Goal: Task Accomplishment & Management: Complete application form

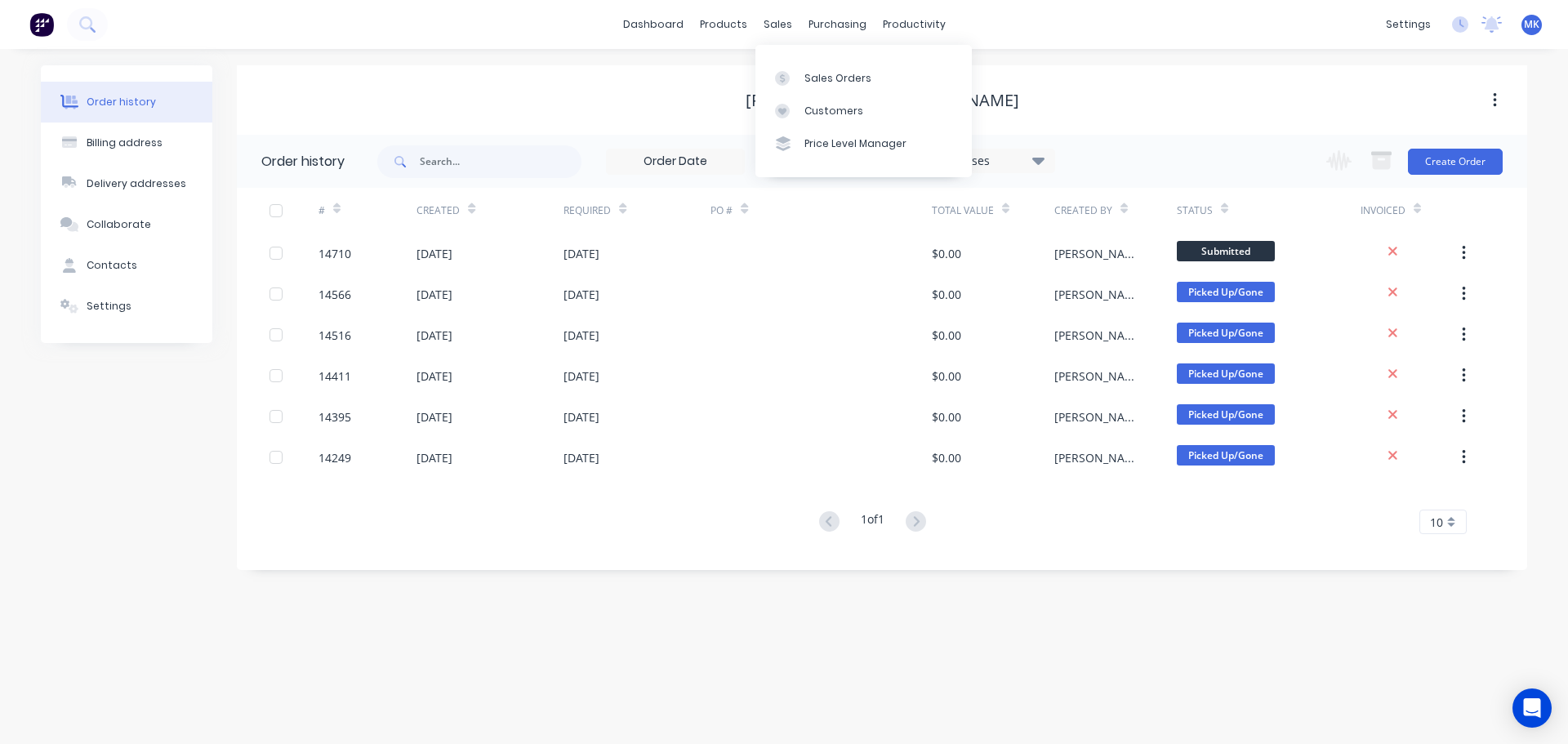
click at [771, 36] on div "sales" at bounding box center [778, 24] width 45 height 25
click at [805, 78] on div "Sales Orders" at bounding box center [837, 78] width 67 height 14
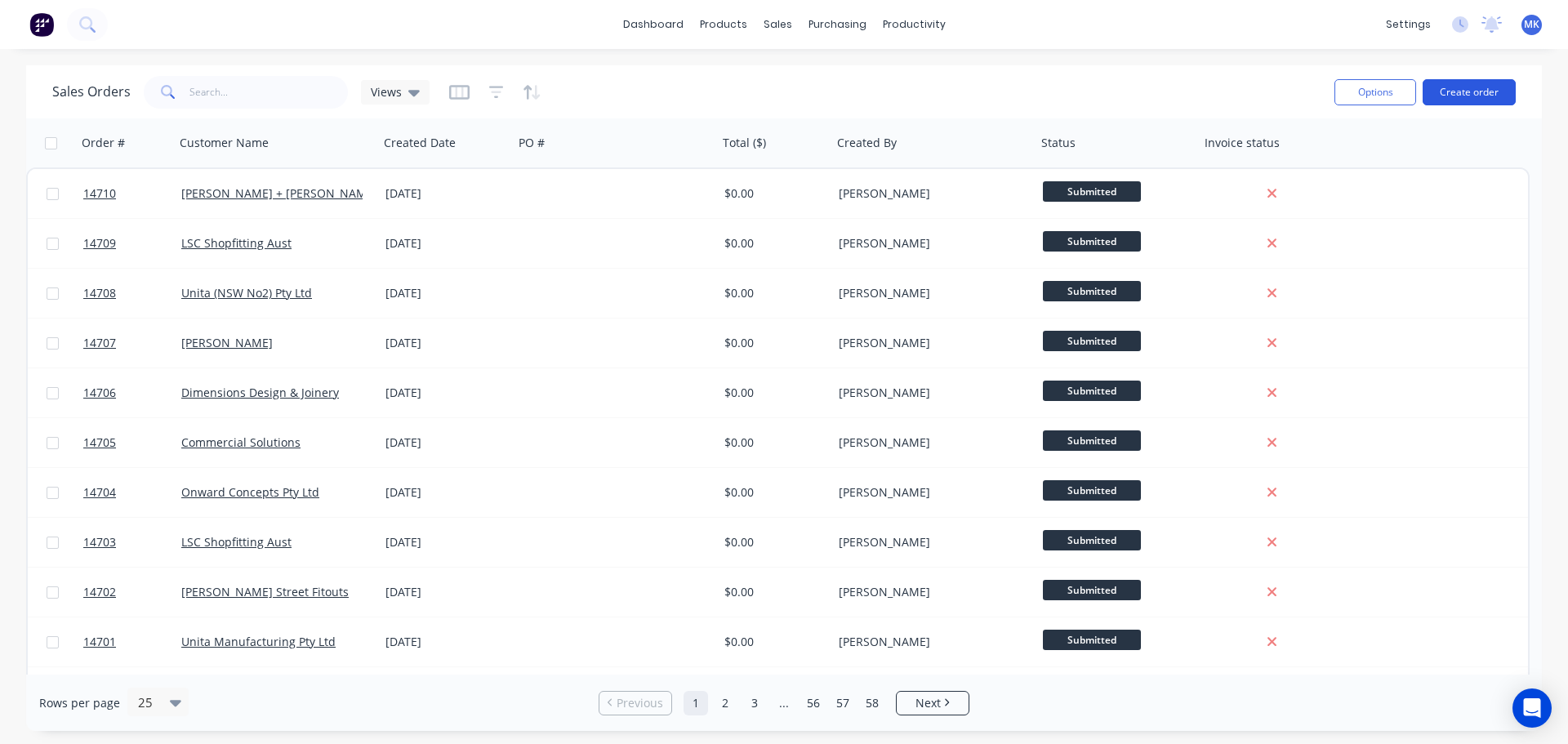
click at [1436, 98] on button "Create order" at bounding box center [1468, 92] width 93 height 26
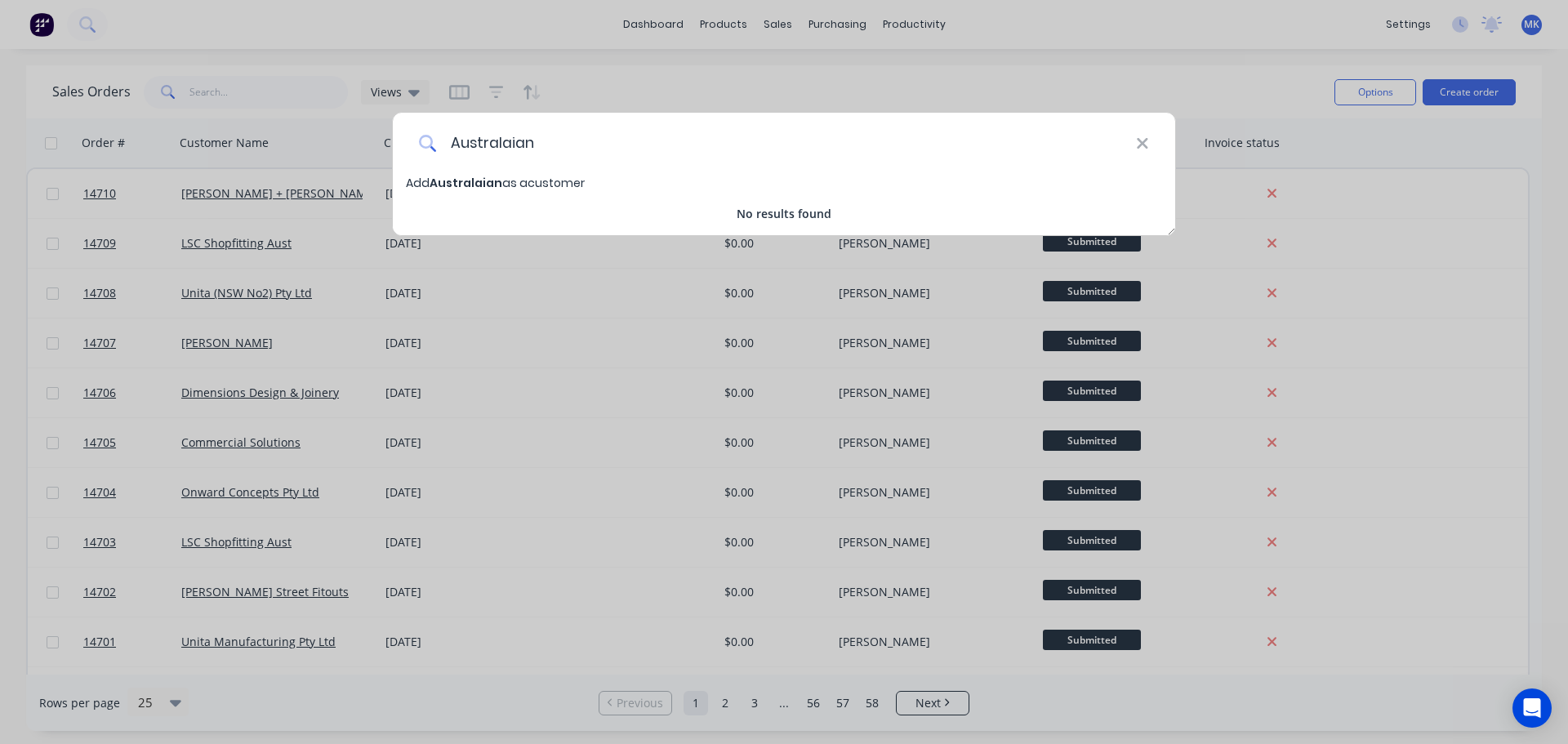
click at [531, 136] on input "Australaian" at bounding box center [786, 143] width 699 height 61
click at [527, 136] on input "Australaian" at bounding box center [786, 143] width 699 height 61
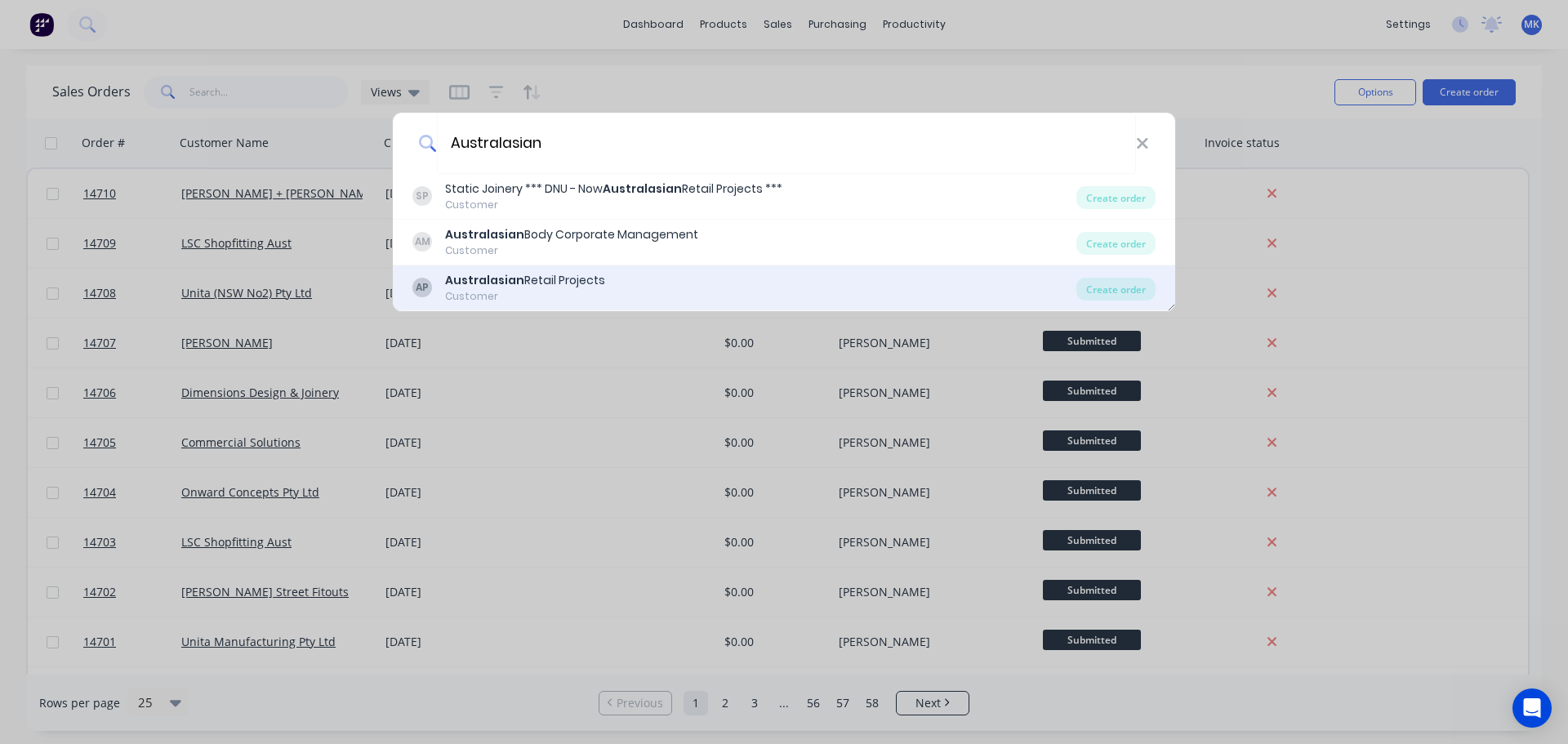
type input "Australasian"
click at [585, 295] on div "Customer" at bounding box center [525, 296] width 160 height 14
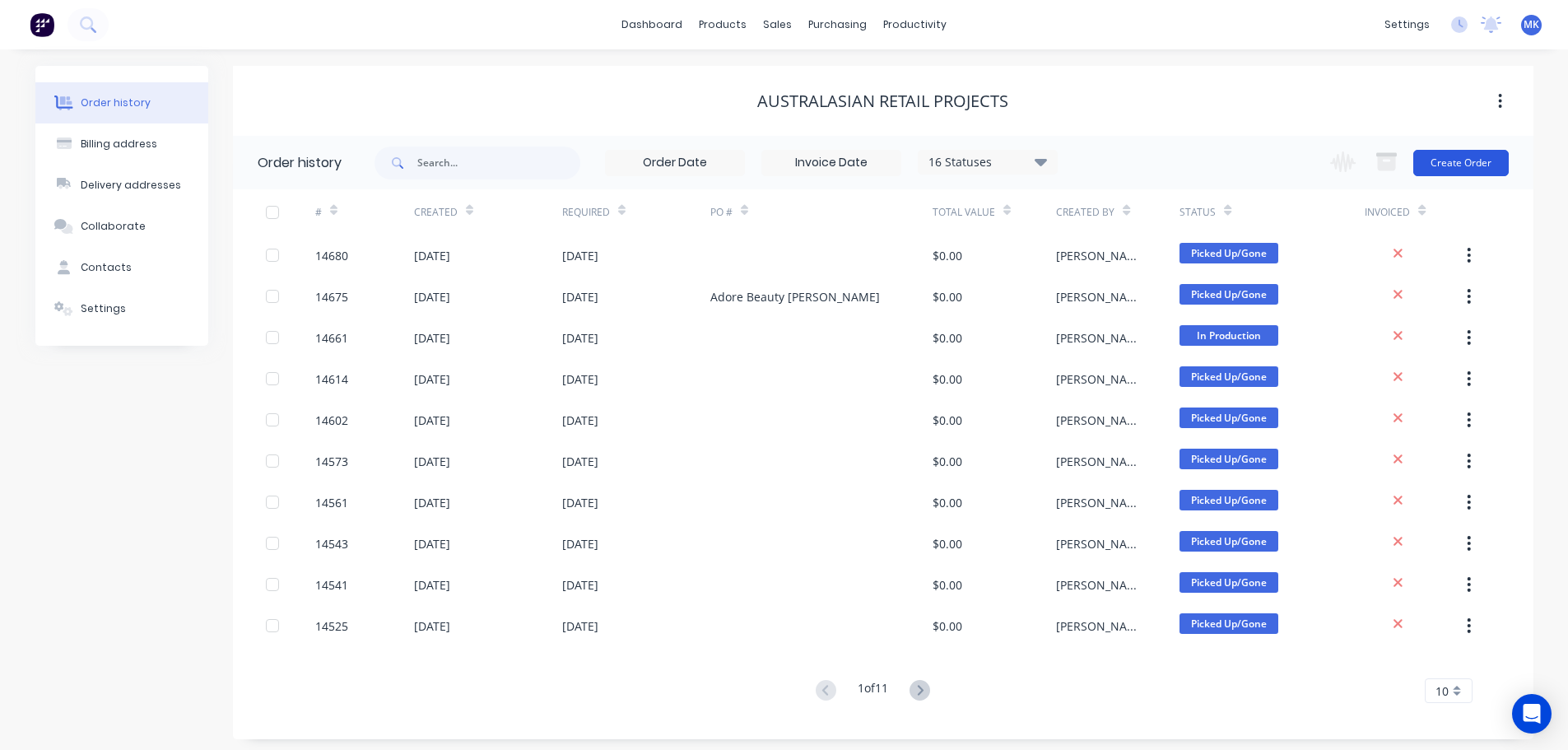
click at [1480, 151] on button "Create Order" at bounding box center [1461, 162] width 95 height 27
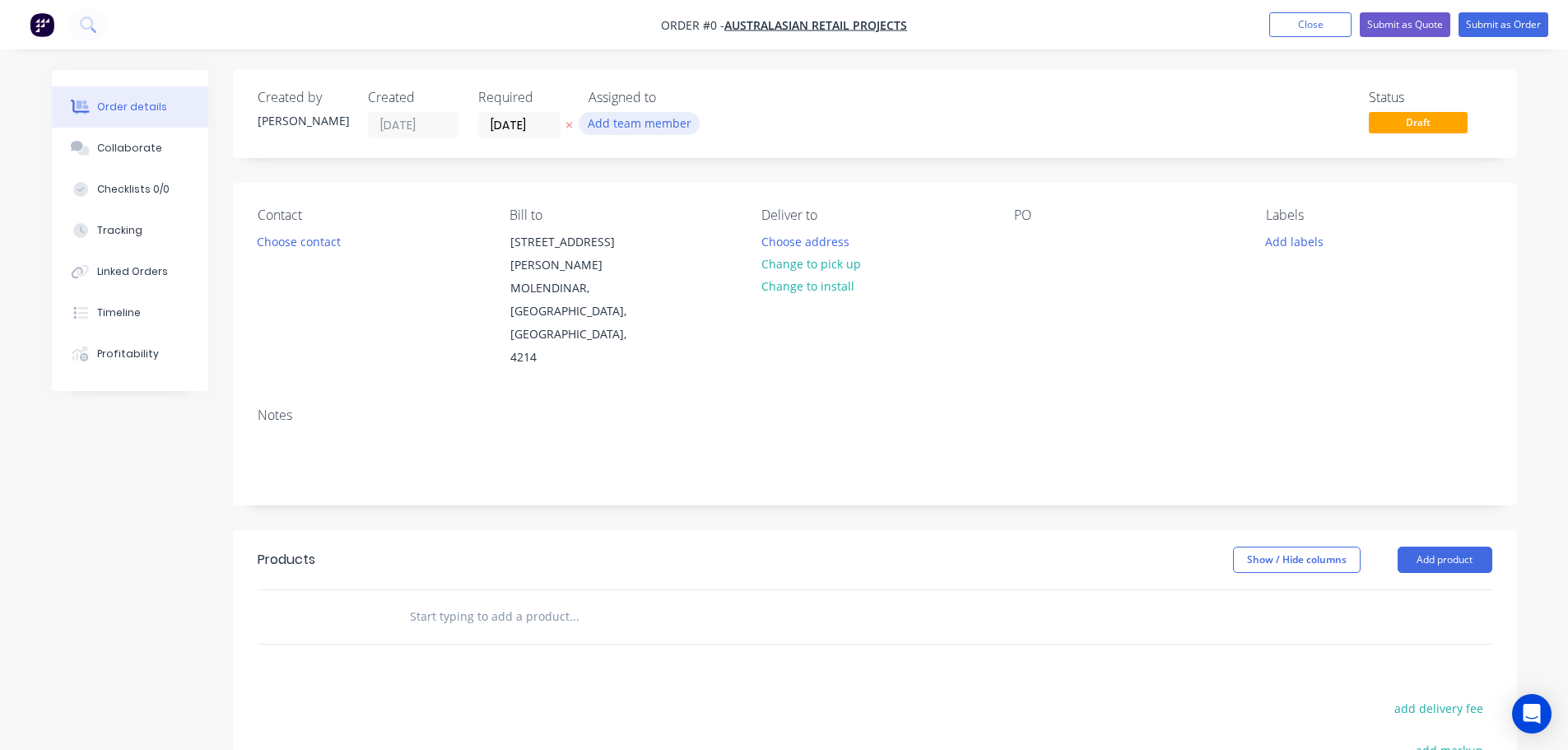
click at [644, 122] on button "Add team member" at bounding box center [639, 123] width 121 height 22
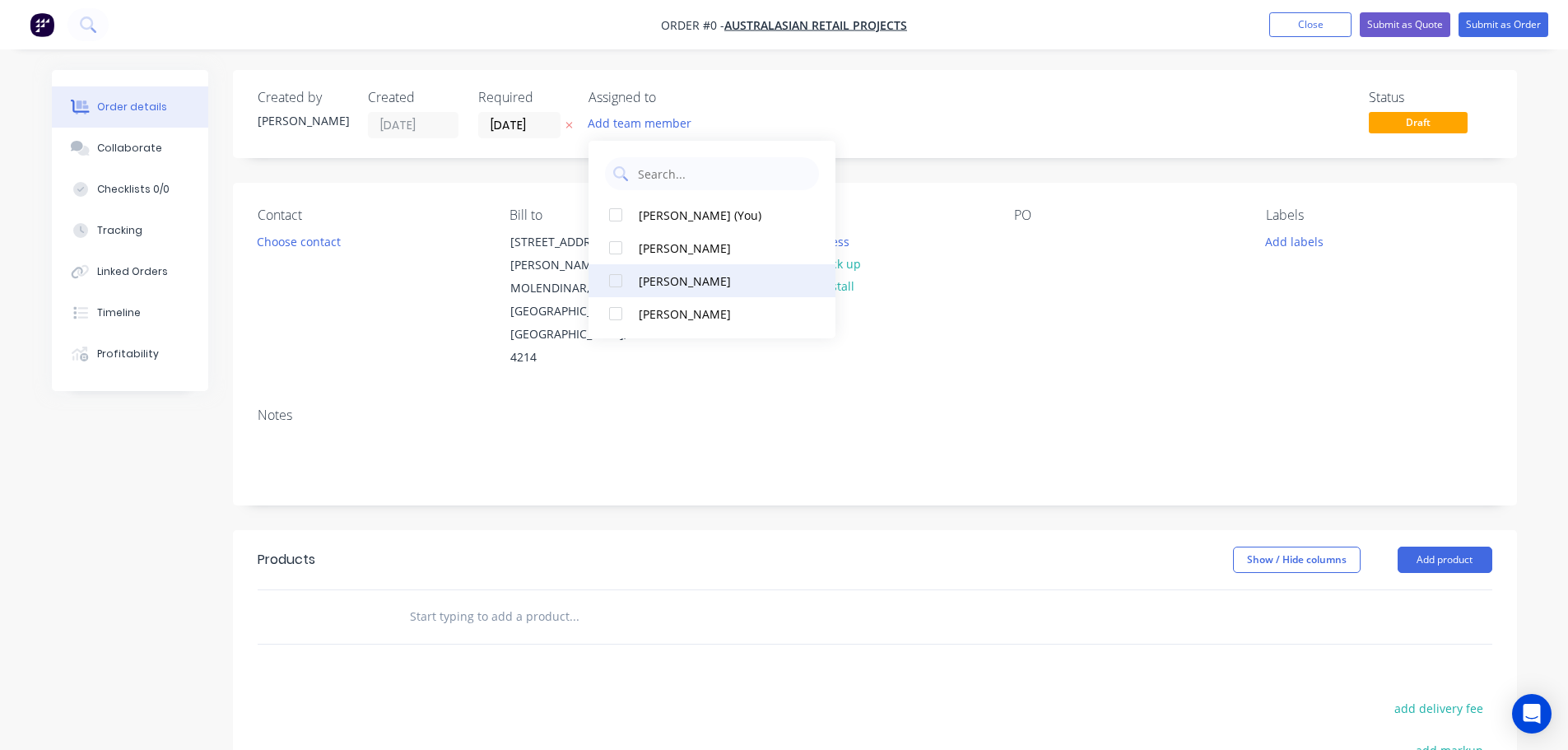
click at [676, 284] on div "[PERSON_NAME]" at bounding box center [721, 281] width 165 height 17
click at [277, 250] on div "Order details Collaborate Checklists 0/0 Tracking Linked Orders Timeline Profit…" at bounding box center [784, 567] width 1498 height 995
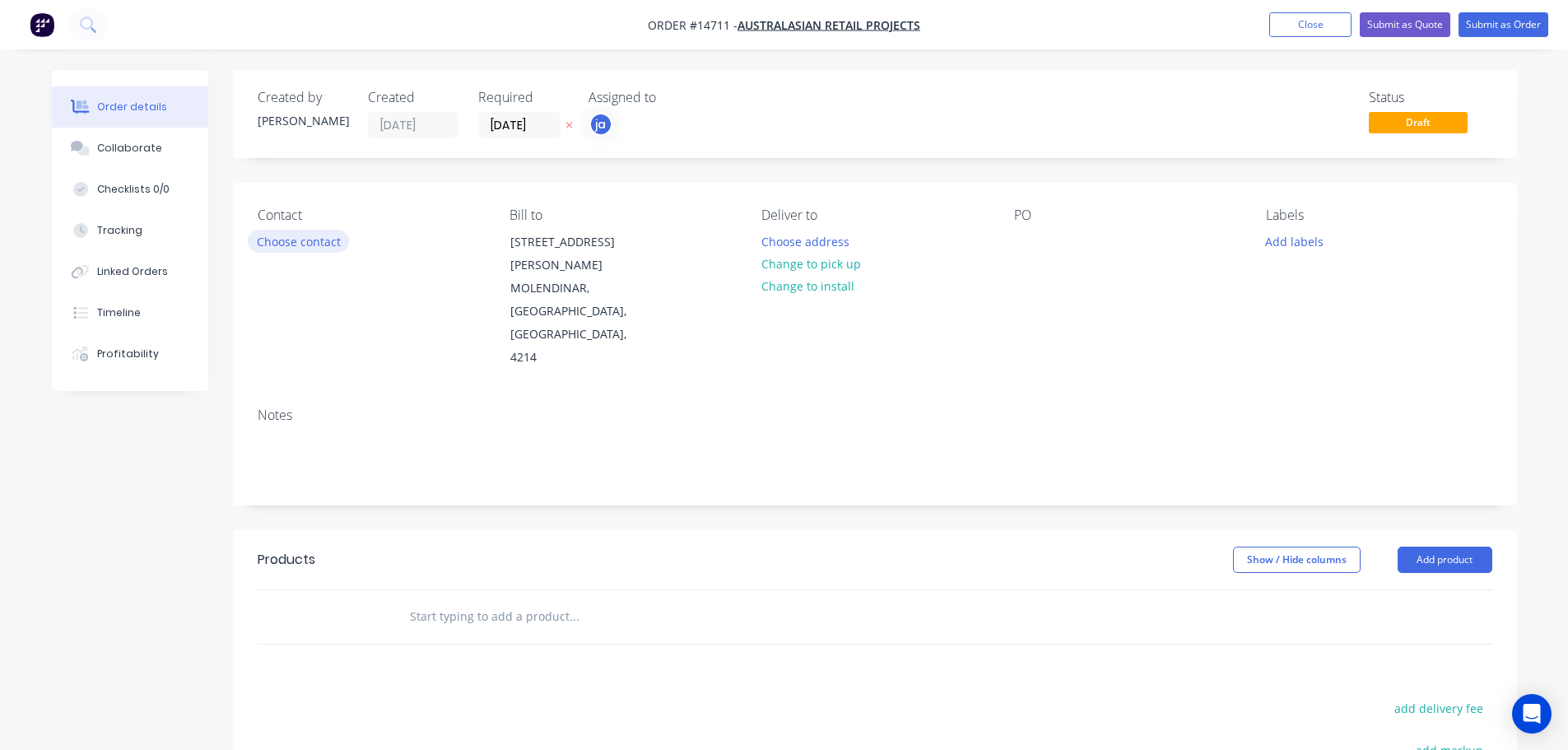
click at [306, 231] on button "Choose contact" at bounding box center [299, 241] width 101 height 22
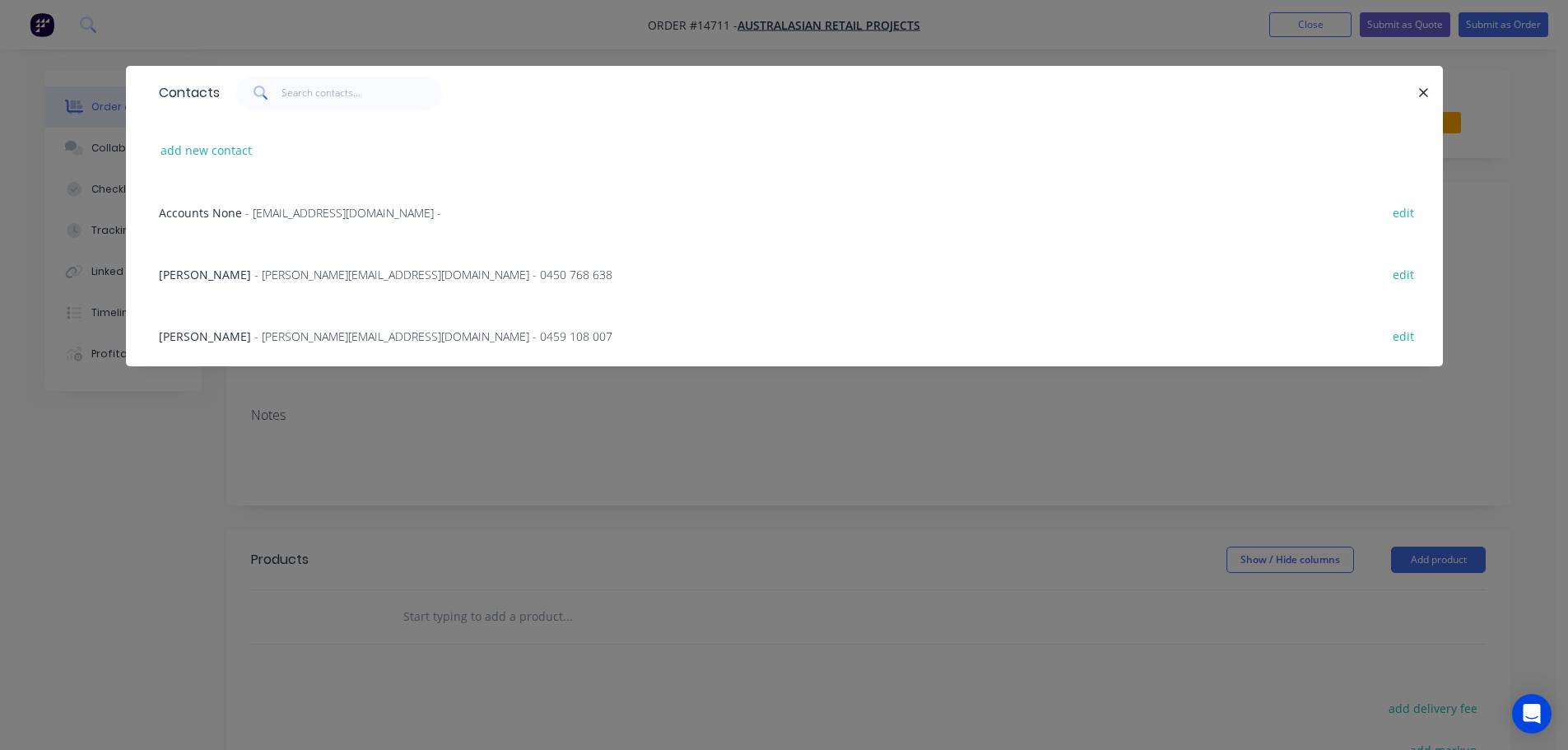
click at [283, 263] on div "Leigh Morris - [EMAIL_ADDRESS][DOMAIN_NAME] - 0450 768 638 edit" at bounding box center [784, 274] width 1267 height 62
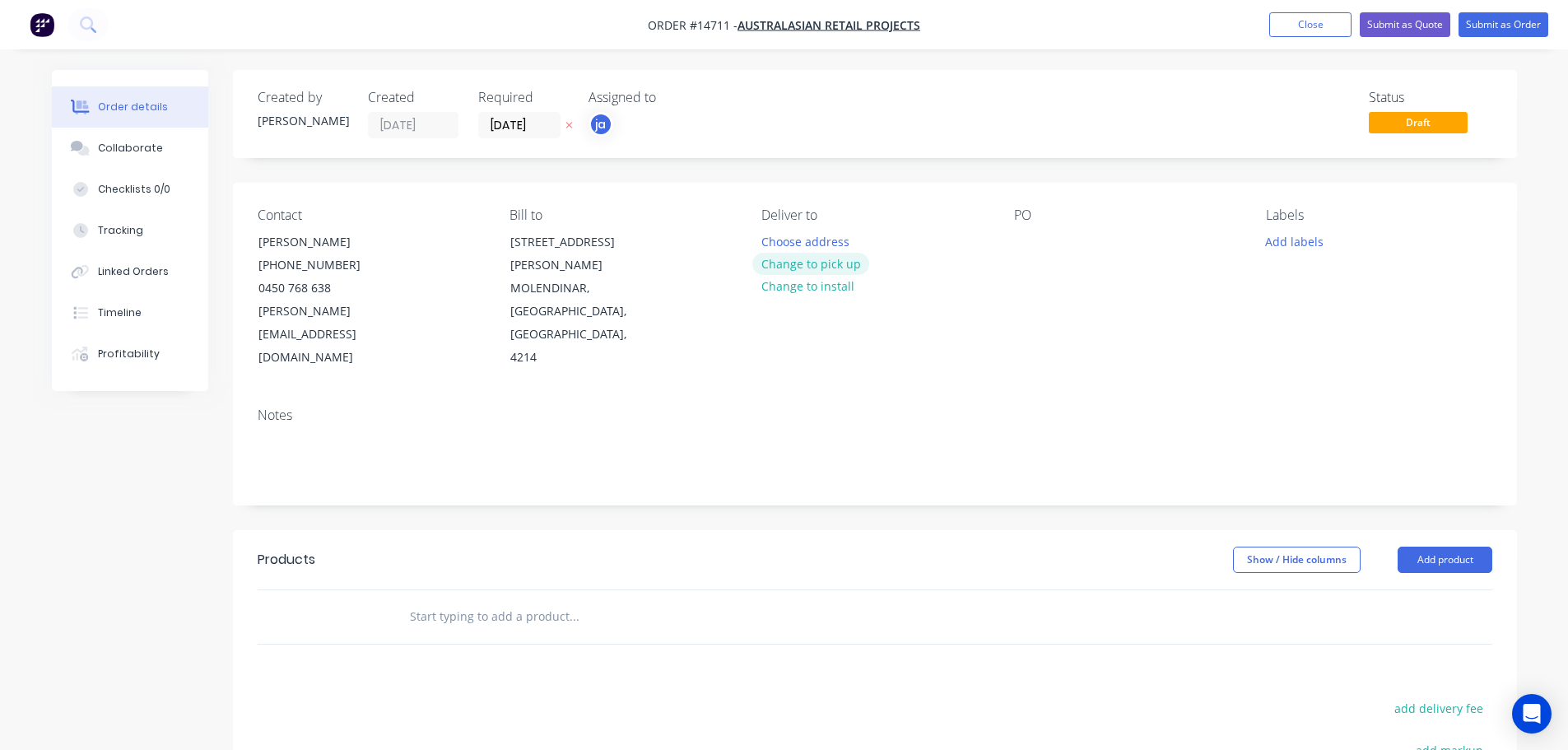
click at [804, 270] on button "Change to pick up" at bounding box center [811, 264] width 117 height 22
click at [1282, 241] on button "Add labels" at bounding box center [1295, 241] width 76 height 22
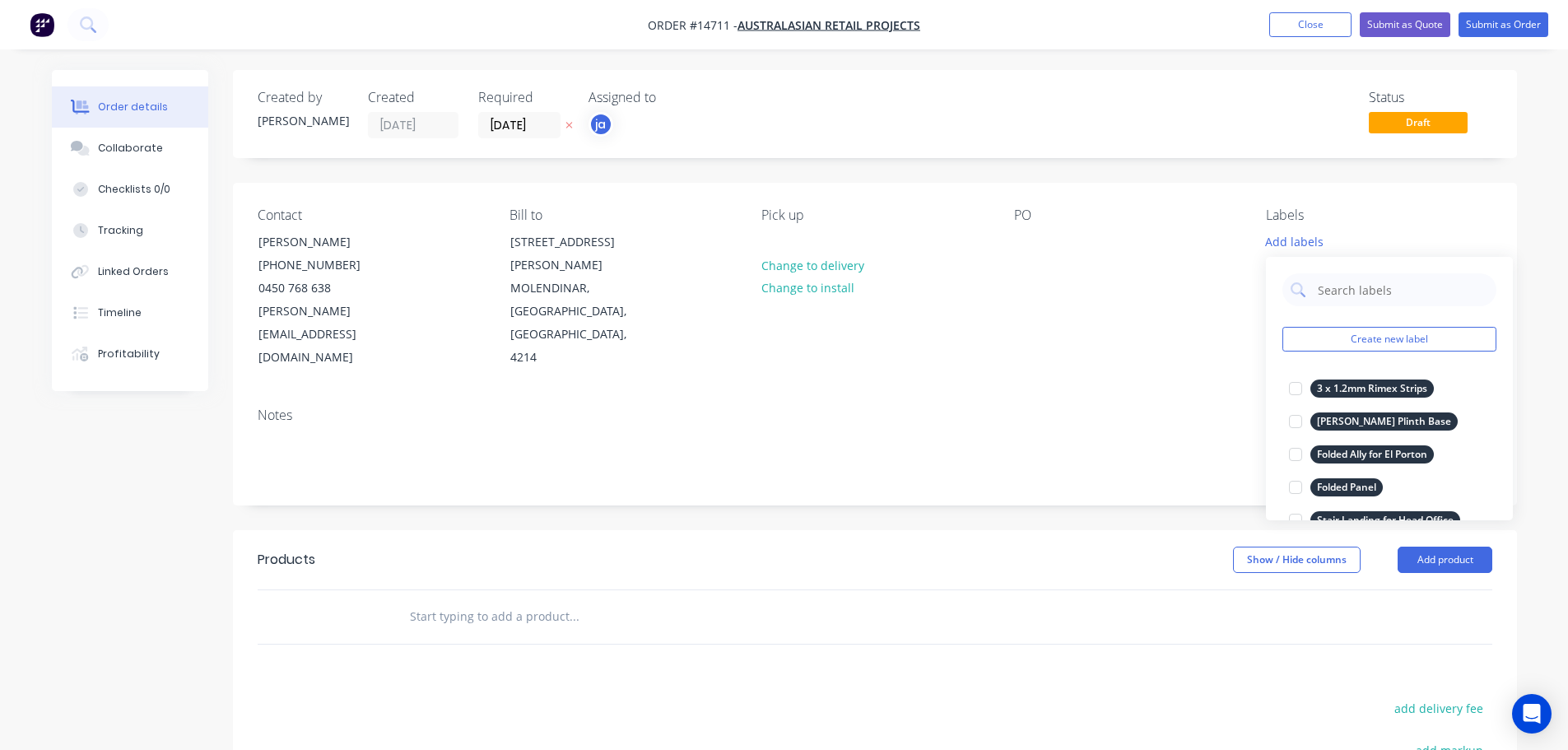
click at [1394, 356] on div "Create new label 3 x 1.2mm Rimex Strips edit [PERSON_NAME] Plinth Base edit Fol…" at bounding box center [1389, 388] width 247 height 264
click at [1393, 354] on div "Create new label 3 x 1.2mm Rimex Strips edit [PERSON_NAME] Plinth Base edit Fol…" at bounding box center [1389, 388] width 247 height 264
click at [1406, 333] on button "Create new label" at bounding box center [1389, 339] width 214 height 25
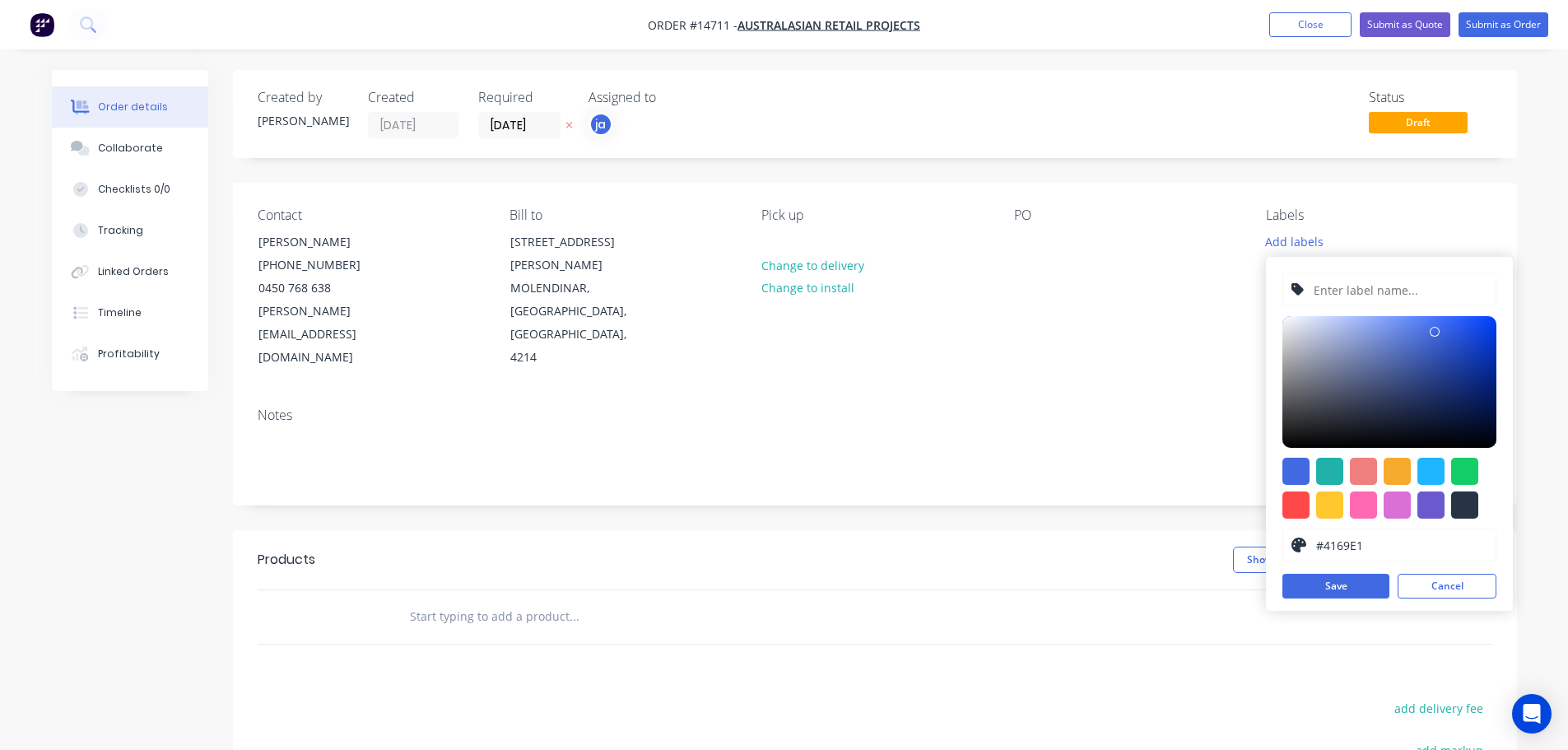
click at [1469, 500] on div at bounding box center [1465, 505] width 27 height 27
type input "#273444"
click at [1393, 306] on div at bounding box center [1389, 290] width 214 height 33
click at [1385, 296] on input "text" at bounding box center [1400, 290] width 175 height 31
paste input "Bakers Delight Maroubra"
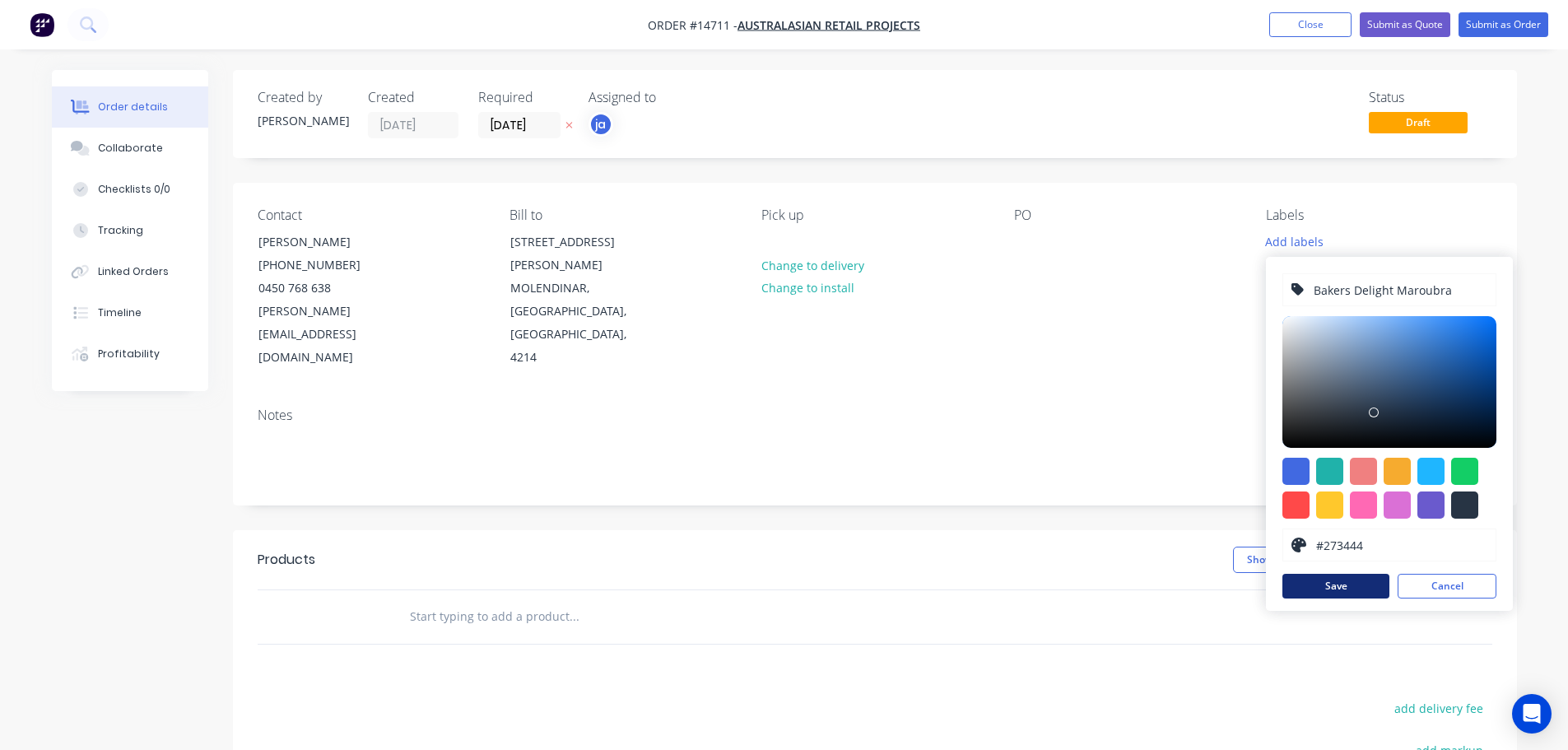
type input "Bakers Delight Maroubra"
click at [1349, 590] on button "Save" at bounding box center [1336, 586] width 107 height 25
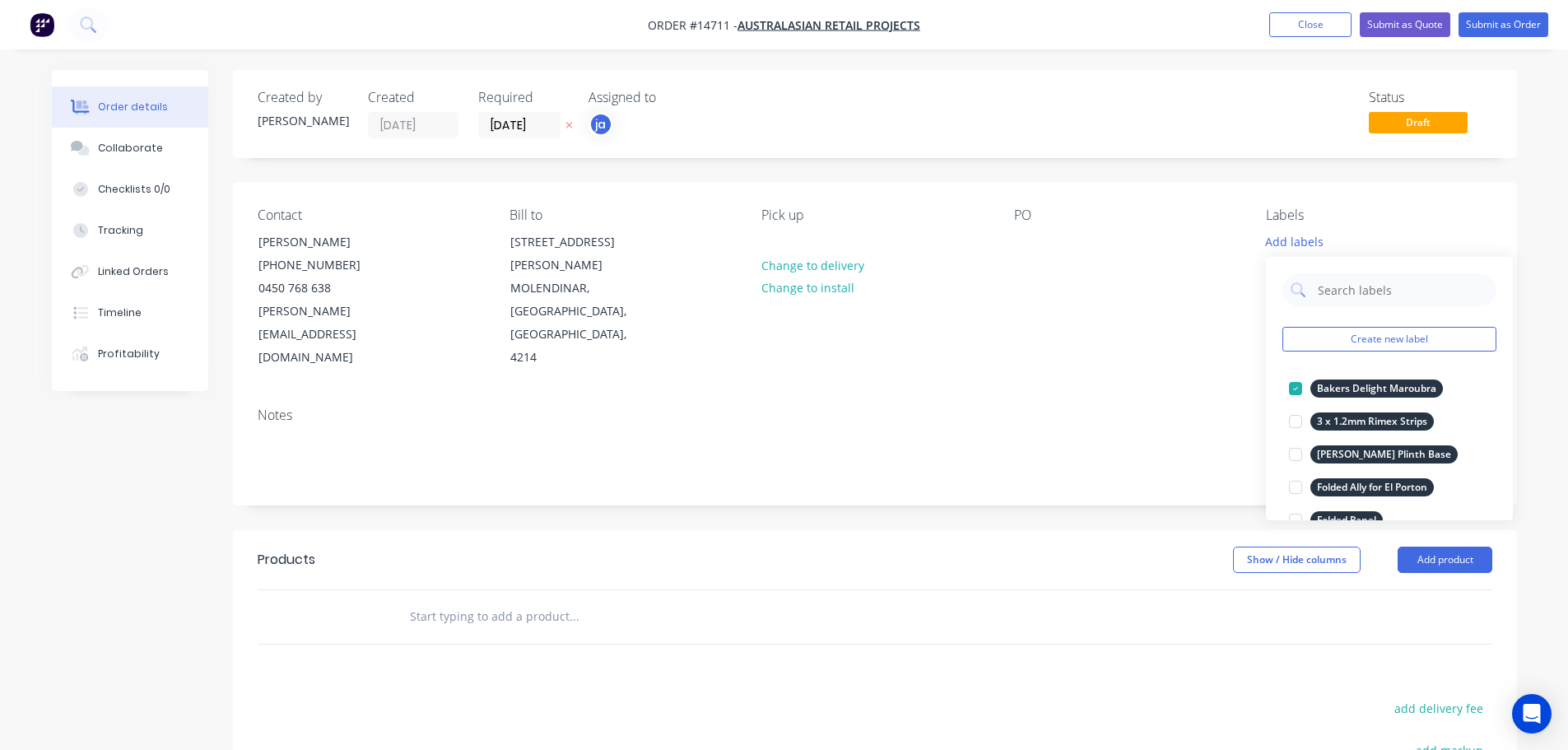
click at [521, 601] on input "text" at bounding box center [573, 617] width 329 height 33
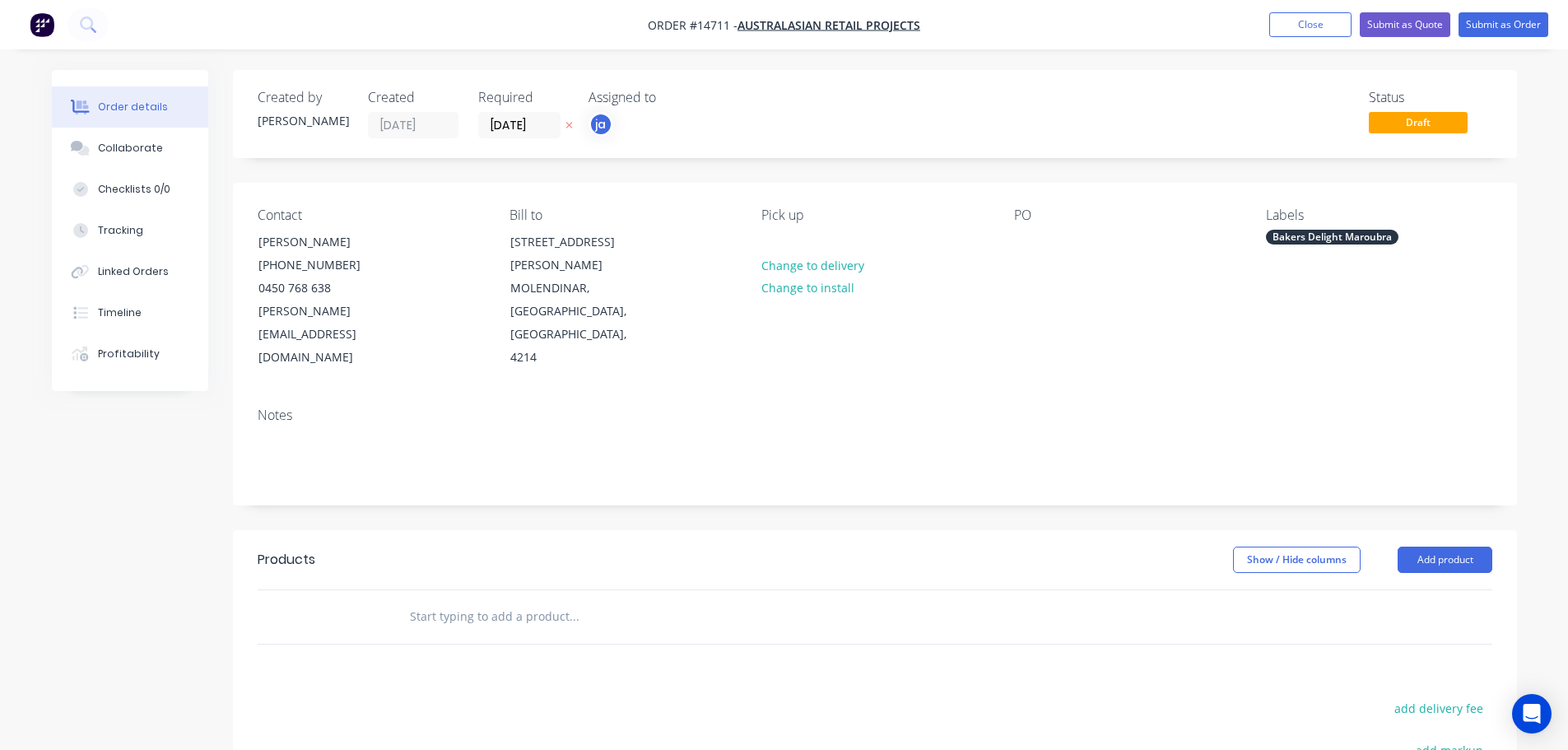
paste input "Bakers Delight Maroubra"
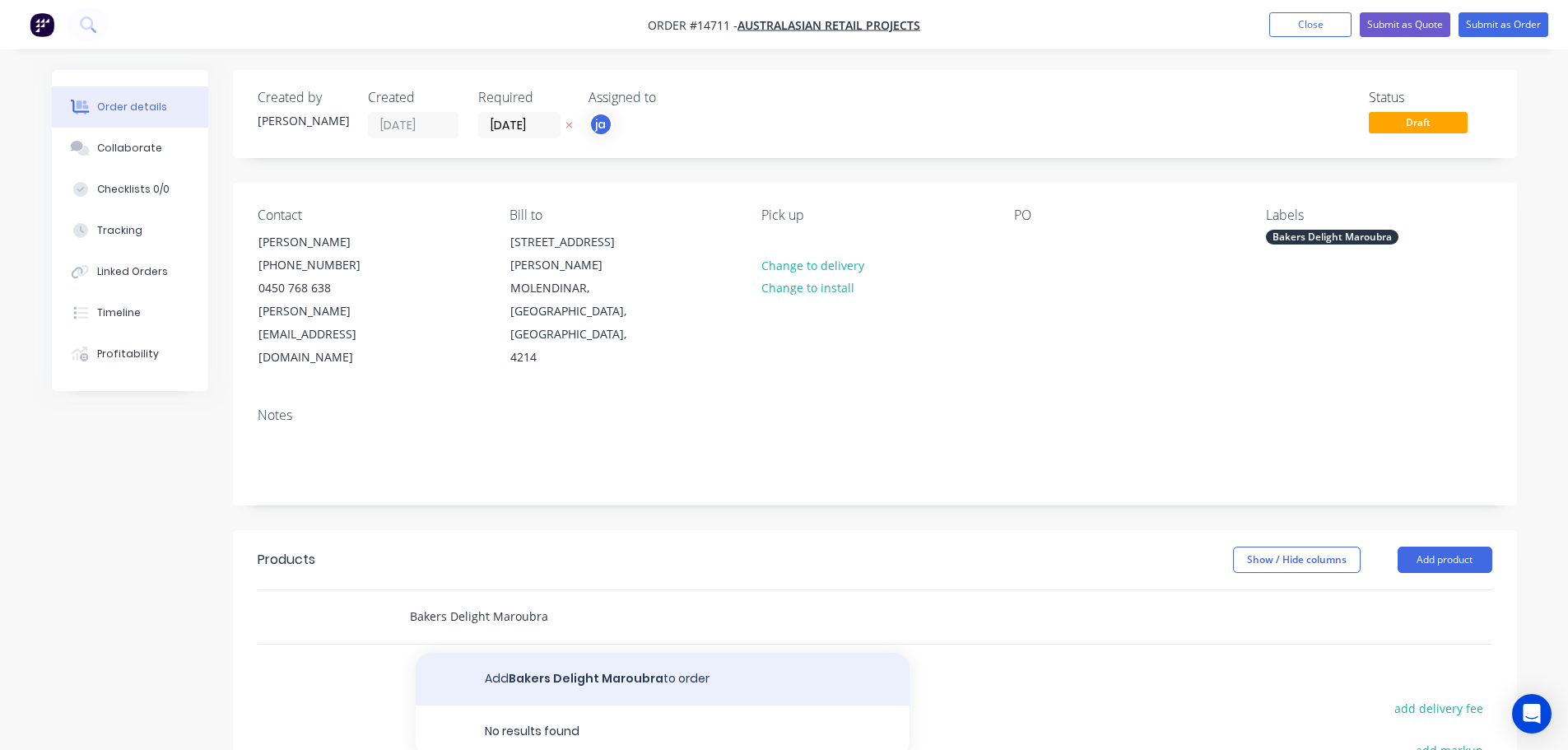
type input "Bakers Delight Maroubra"
click at [627, 653] on button "Add Bakers Delight Maroubra to order" at bounding box center [662, 679] width 494 height 52
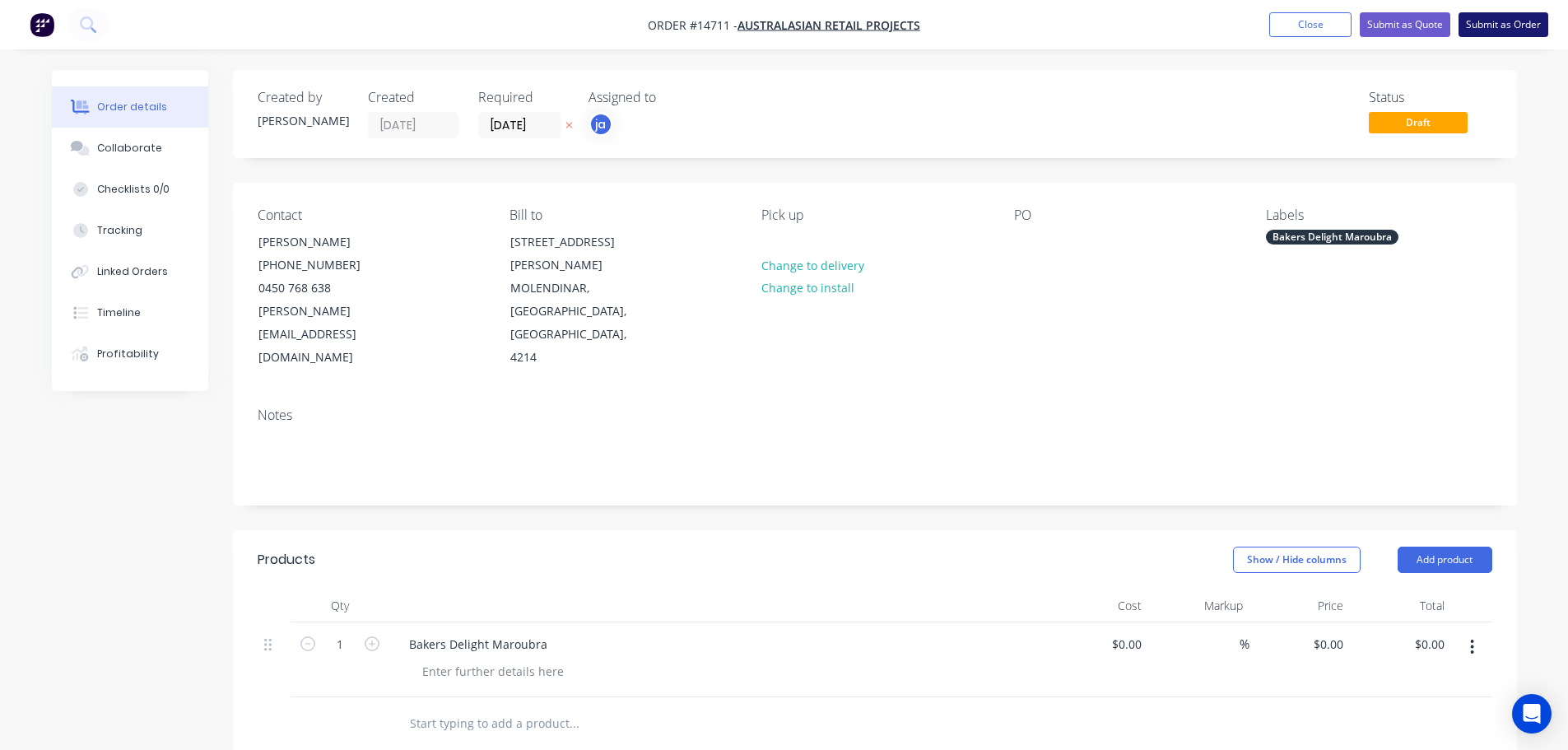
click at [1479, 24] on button "Submit as Order" at bounding box center [1504, 24] width 89 height 25
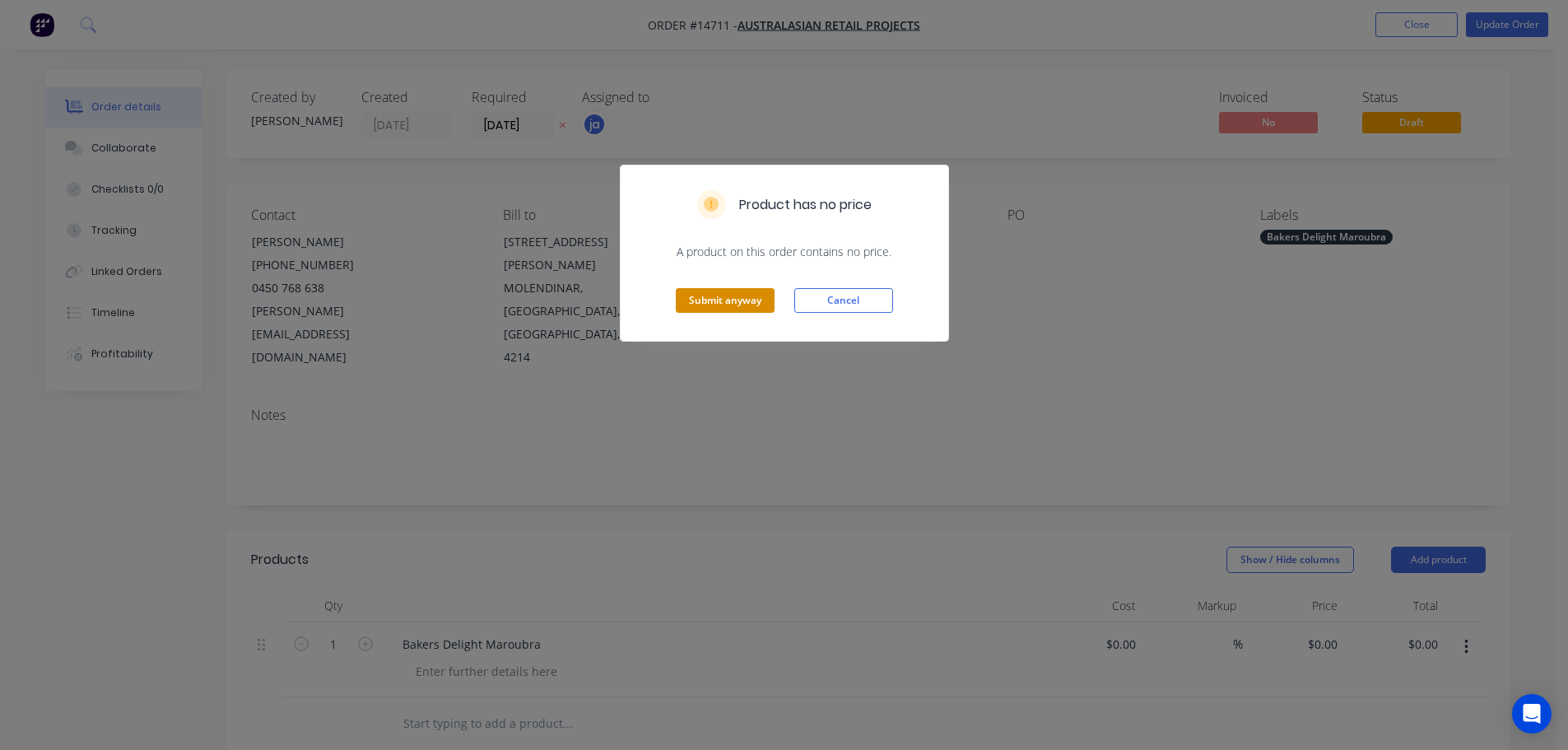
click at [699, 305] on button "Submit anyway" at bounding box center [725, 301] width 99 height 25
